Goal: Information Seeking & Learning: Check status

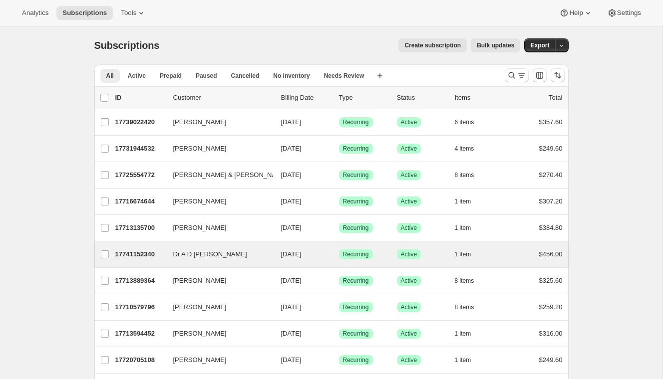
click at [135, 241] on div "Dr A D [PERSON_NAME] 17741152340 Dr A D [PERSON_NAME] [DATE] Success Recurring …" at bounding box center [331, 254] width 474 height 26
click at [137, 252] on p "17741152340" at bounding box center [140, 254] width 50 height 10
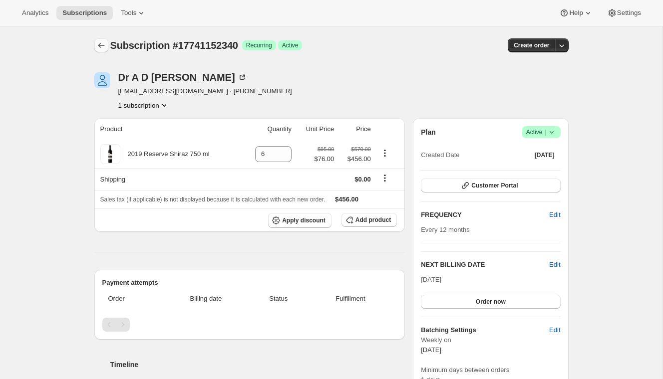
click at [101, 45] on icon "Subscriptions" at bounding box center [101, 45] width 10 height 10
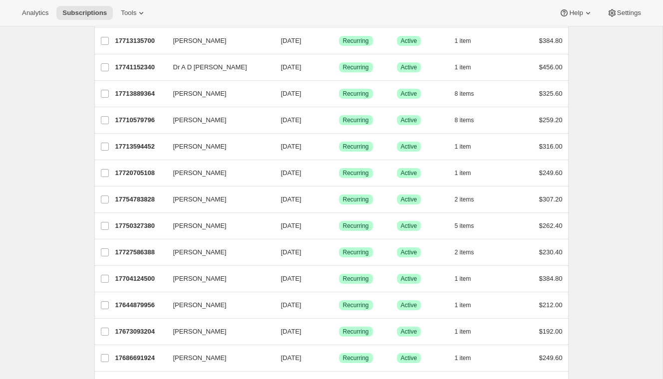
scroll to position [238, 0]
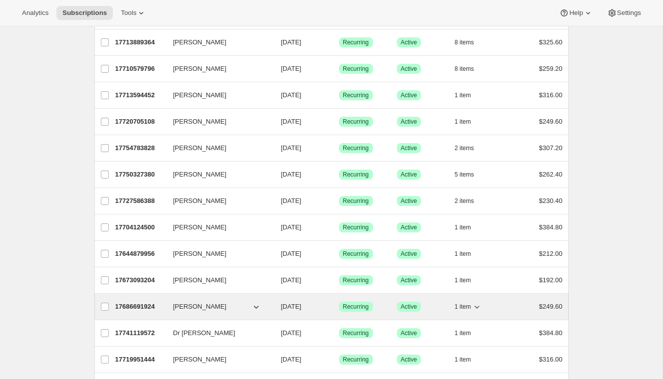
click at [135, 306] on p "17686691924" at bounding box center [140, 307] width 50 height 10
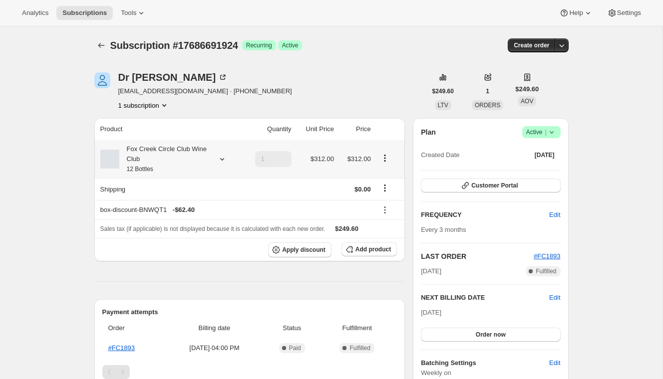
click at [221, 157] on icon at bounding box center [222, 159] width 10 height 10
click at [99, 45] on icon "Subscriptions" at bounding box center [101, 45] width 6 height 5
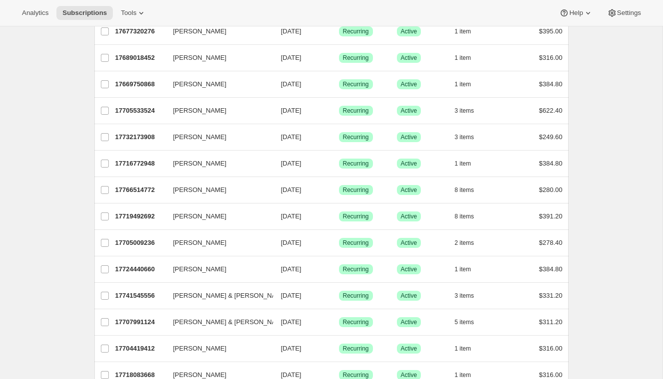
scroll to position [1108, 0]
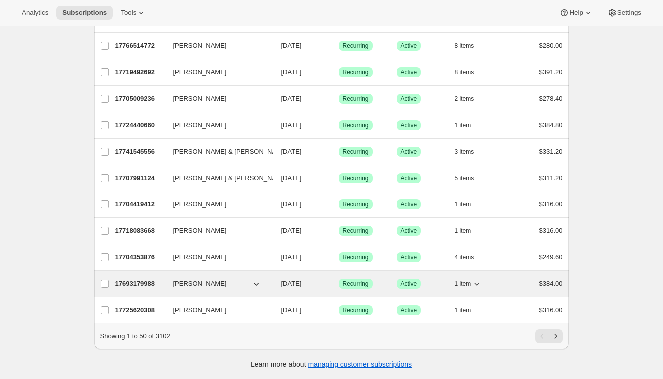
click at [135, 283] on p "17693179988" at bounding box center [140, 284] width 50 height 10
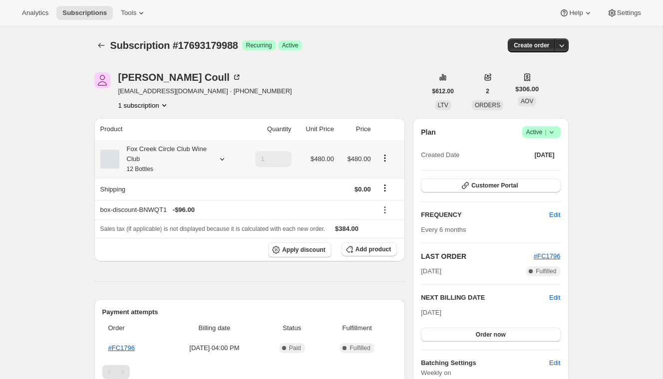
click at [222, 156] on icon at bounding box center [222, 159] width 10 height 10
click at [101, 46] on icon "Subscriptions" at bounding box center [101, 45] width 10 height 10
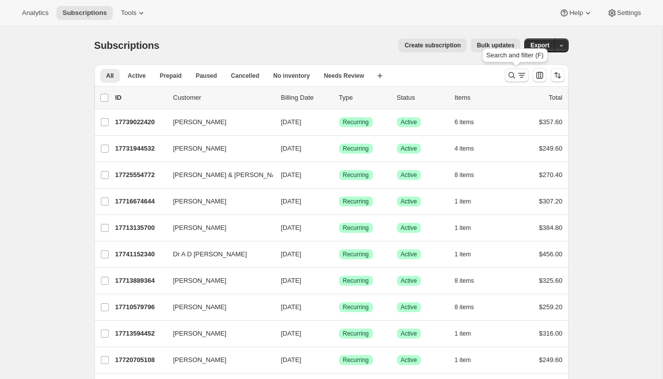
click at [514, 77] on icon "Search and filter results" at bounding box center [511, 75] width 10 height 10
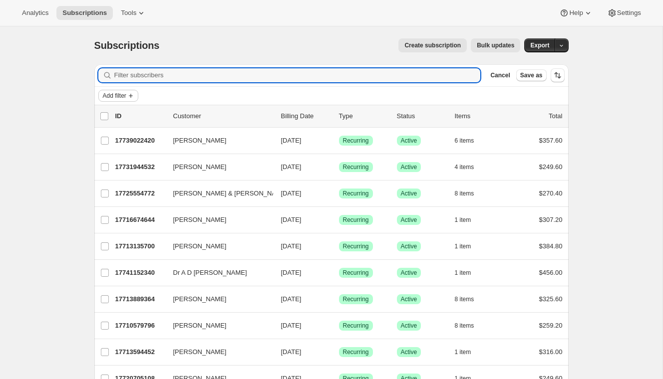
click at [107, 95] on span "Add filter" at bounding box center [114, 96] width 23 height 8
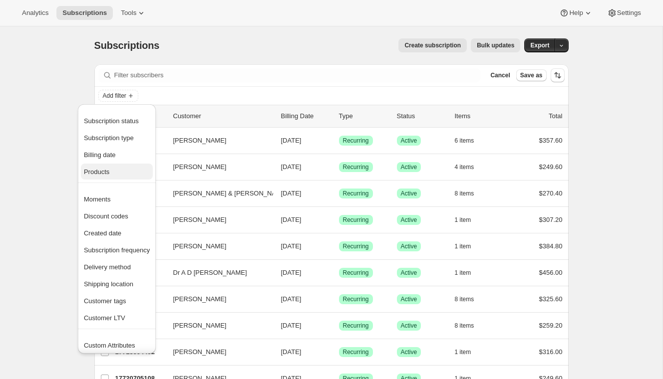
click at [95, 173] on span "Products" at bounding box center [96, 171] width 25 height 7
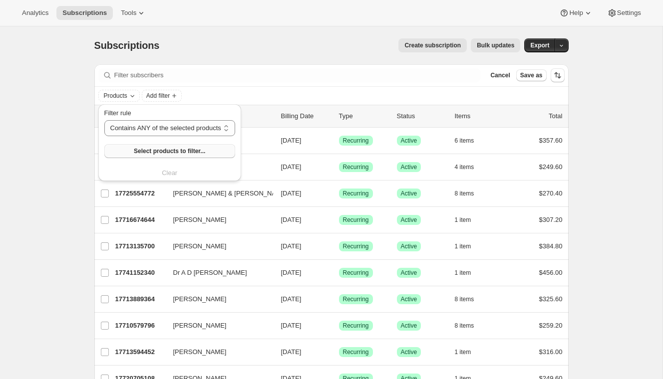
click at [125, 157] on button "Select products to filter..." at bounding box center [169, 151] width 131 height 14
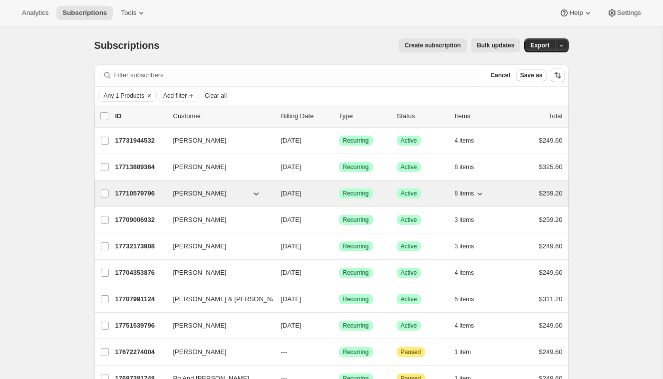
click at [138, 199] on div "17710579796 [PERSON_NAME] [DATE] Success Recurring Success Active 8 items $259.…" at bounding box center [338, 194] width 447 height 14
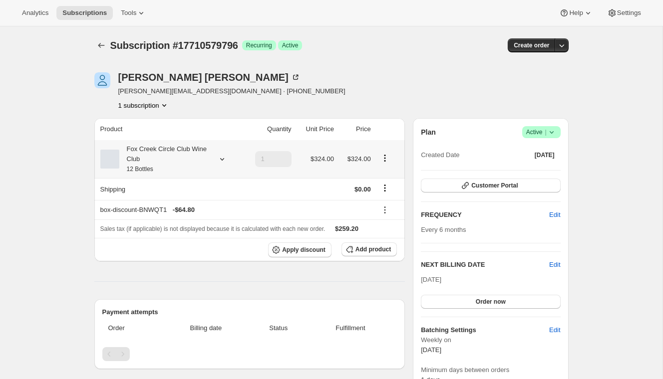
click at [224, 157] on icon at bounding box center [222, 159] width 10 height 10
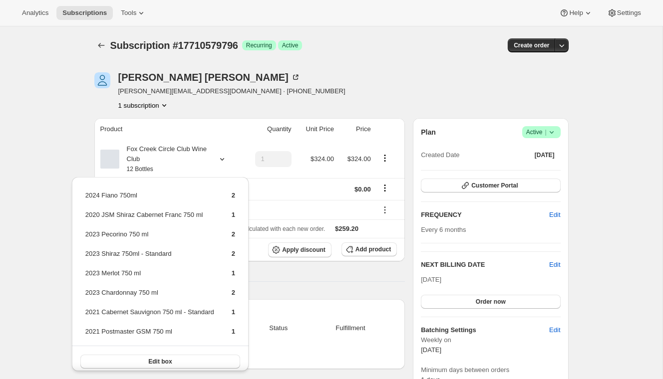
click at [236, 86] on span "[PERSON_NAME][EMAIL_ADDRESS][DOMAIN_NAME] · [PHONE_NUMBER]" at bounding box center [231, 91] width 227 height 10
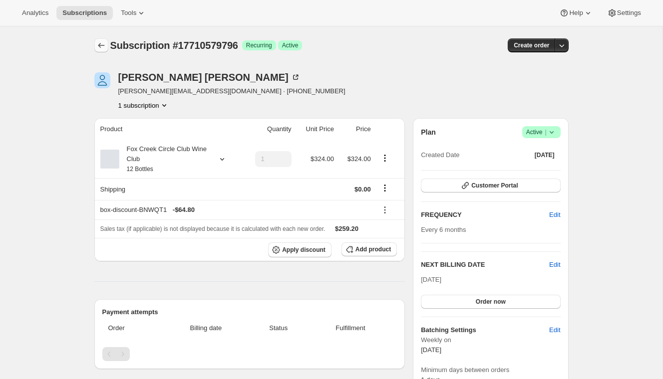
click at [98, 45] on icon "Subscriptions" at bounding box center [101, 45] width 6 height 5
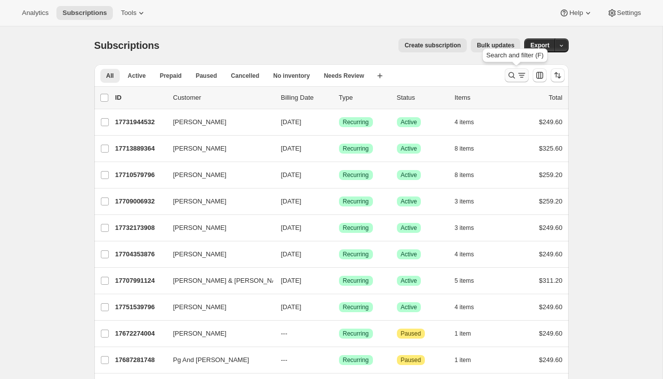
click at [511, 77] on icon "Search and filter results" at bounding box center [511, 75] width 10 height 10
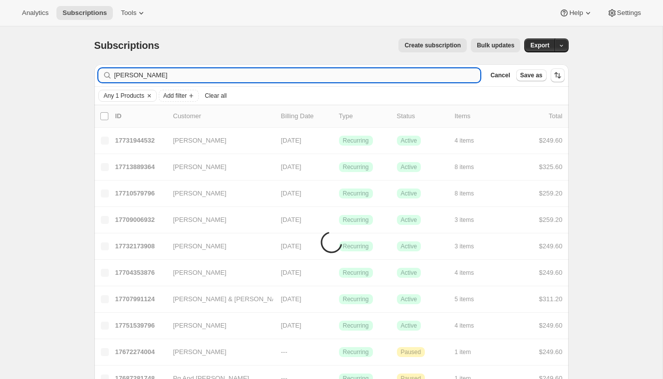
click at [124, 74] on input "[PERSON_NAME]" at bounding box center [297, 75] width 366 height 14
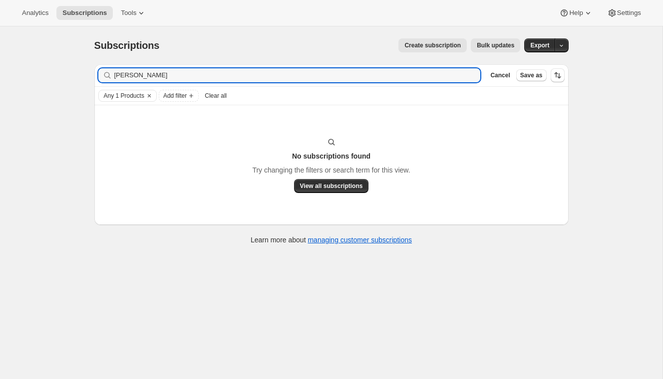
drag, startPoint x: 161, startPoint y: 76, endPoint x: 91, endPoint y: 76, distance: 69.8
click at [91, 76] on div "Filter subscribers [PERSON_NAME] Clear Cancel Save as Any 1 Products Add filter…" at bounding box center [327, 155] width 482 height 199
type input "[PERSON_NAME]"
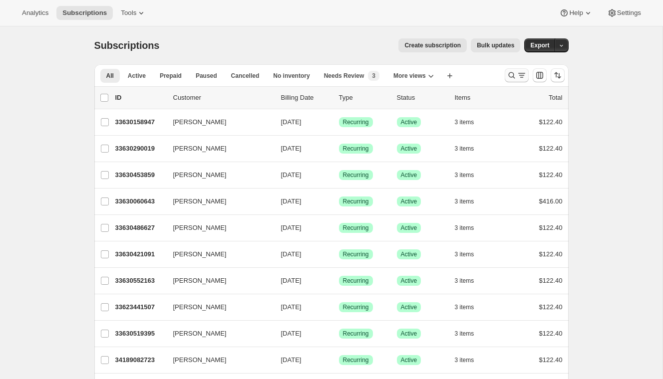
click at [515, 77] on icon "Search and filter results" at bounding box center [511, 75] width 10 height 10
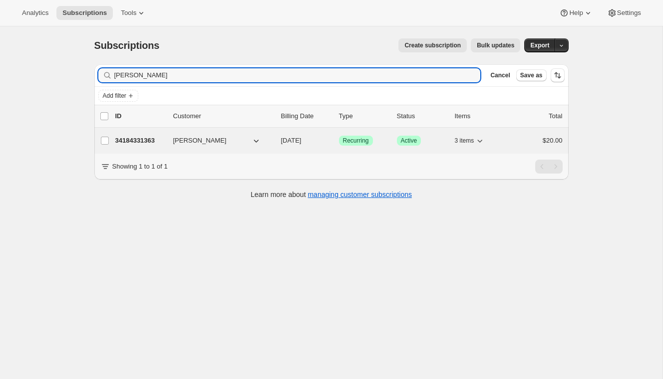
type input "[PERSON_NAME]"
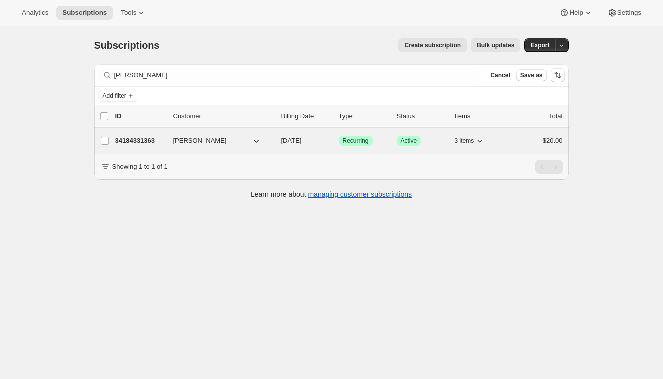
click at [143, 141] on p "34184331363" at bounding box center [140, 141] width 50 height 10
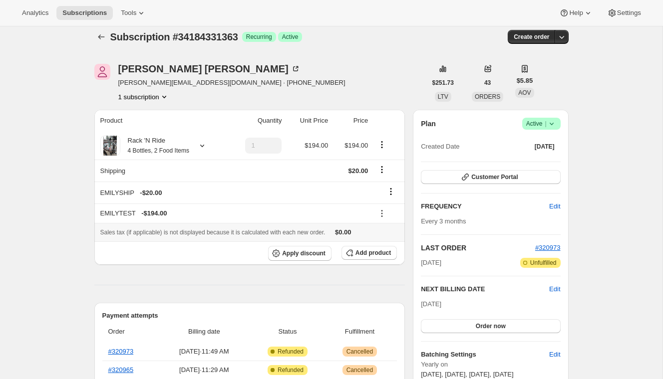
scroll to position [6, 0]
